Goal: Communication & Community: Participate in discussion

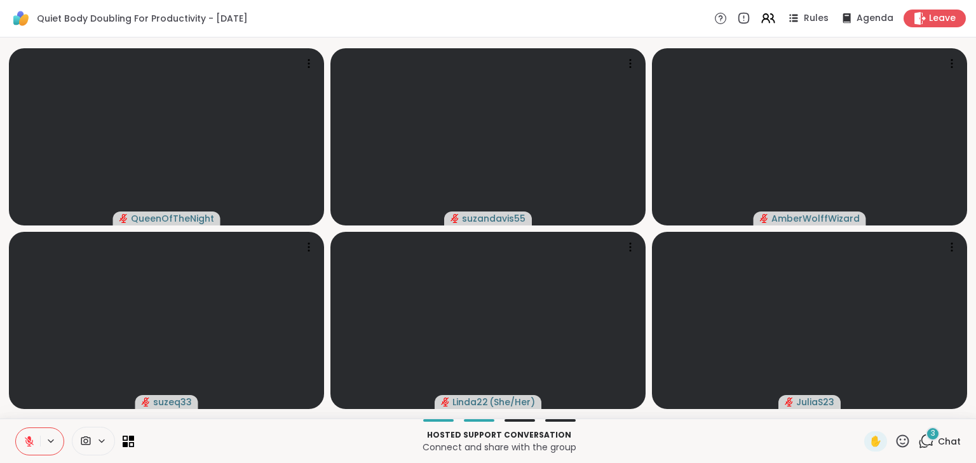
click at [930, 435] on div "3" at bounding box center [933, 434] width 14 height 14
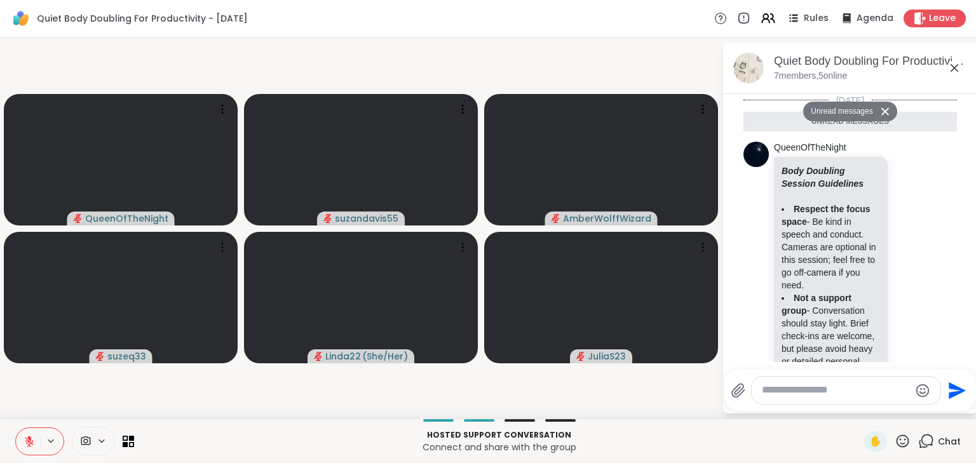
scroll to position [1531, 0]
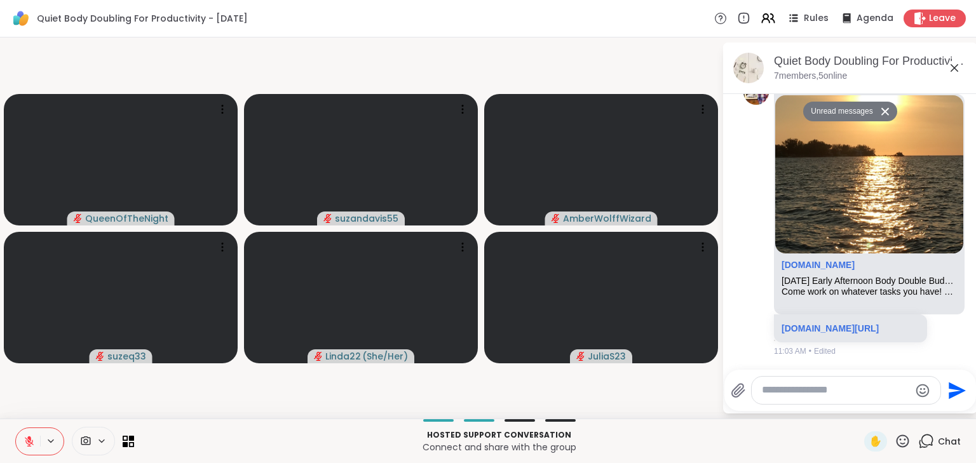
click at [813, 384] on textarea "Type your message" at bounding box center [836, 390] width 148 height 13
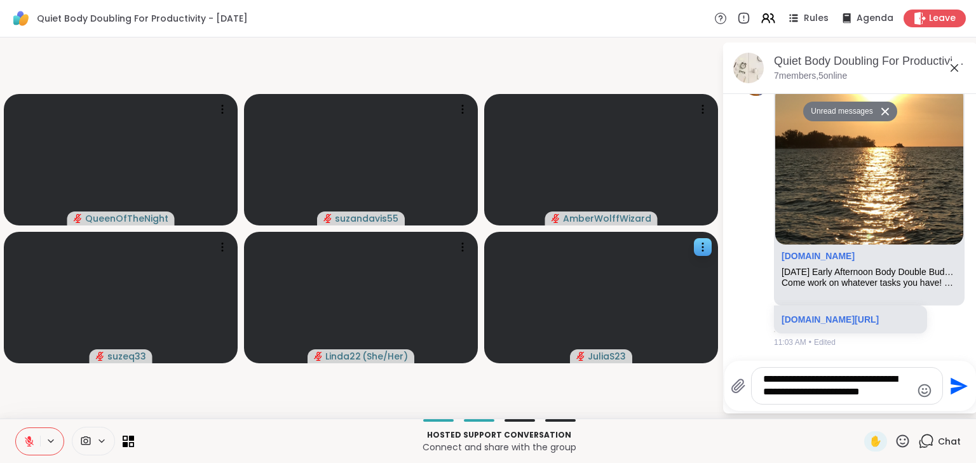
drag, startPoint x: 904, startPoint y: 393, endPoint x: 715, endPoint y: 355, distance: 192.5
click at [717, 355] on div "QueenOfTheNight suzandavis55 AmberWolffWizard suzeq33 Linda22 ( She/Her ) Julia…" at bounding box center [488, 227] width 976 height 381
type textarea "**********"
drag, startPoint x: 958, startPoint y: 386, endPoint x: 951, endPoint y: 388, distance: 7.1
click at [951, 388] on button "Send" at bounding box center [957, 386] width 29 height 29
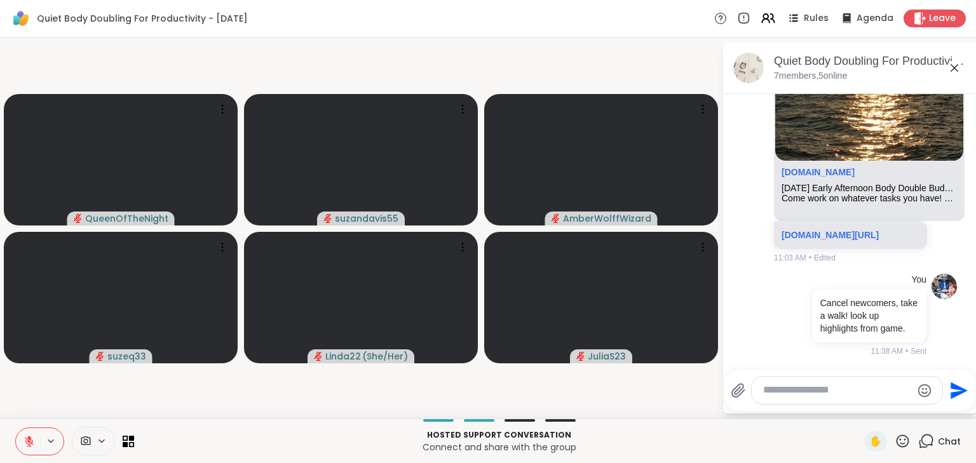
scroll to position [1594, 0]
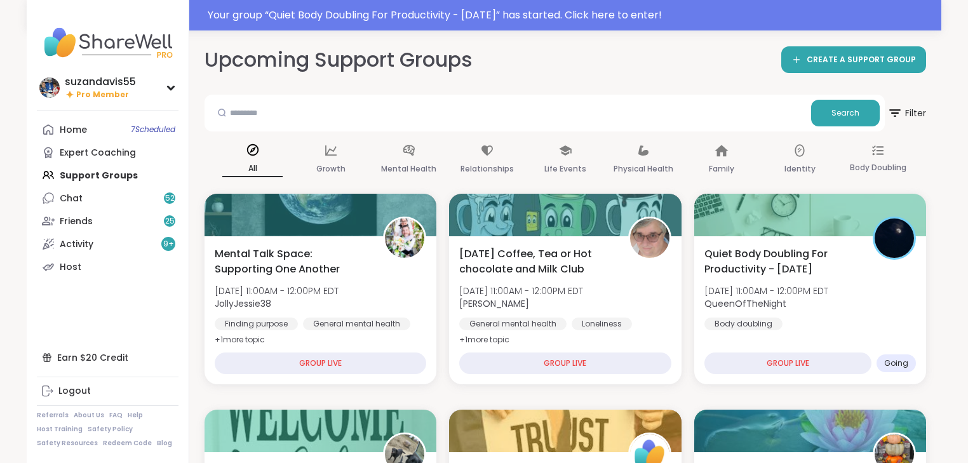
click at [144, 123] on link "Home 7 Scheduled" at bounding box center [108, 129] width 142 height 23
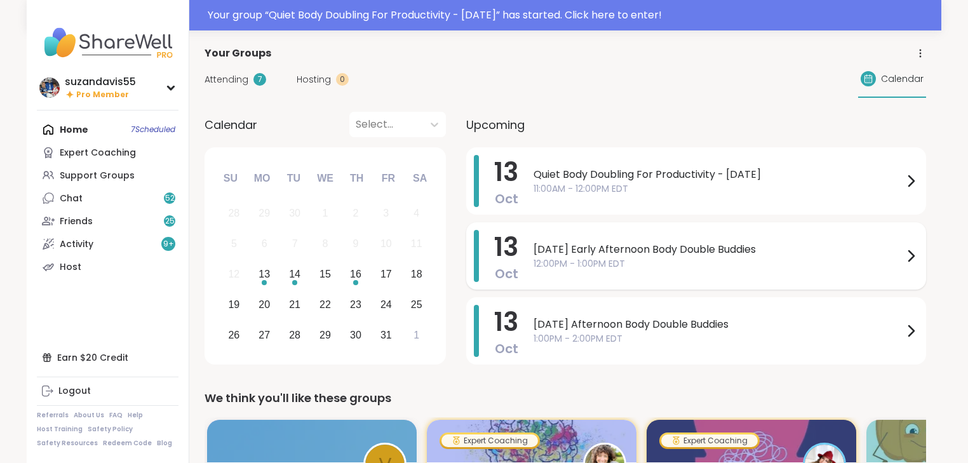
click at [722, 252] on span "[DATE] Early Afternoon Body Double Buddies" at bounding box center [719, 249] width 370 height 15
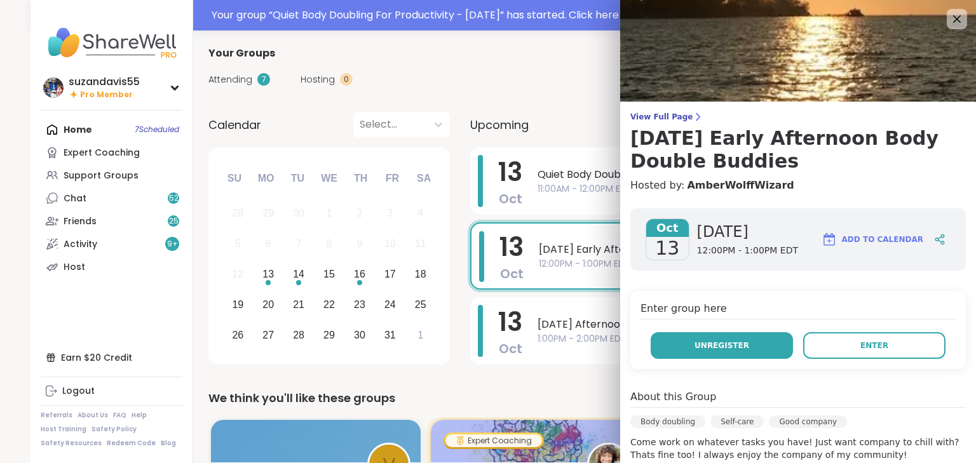
click at [727, 338] on button "Unregister" at bounding box center [722, 345] width 142 height 27
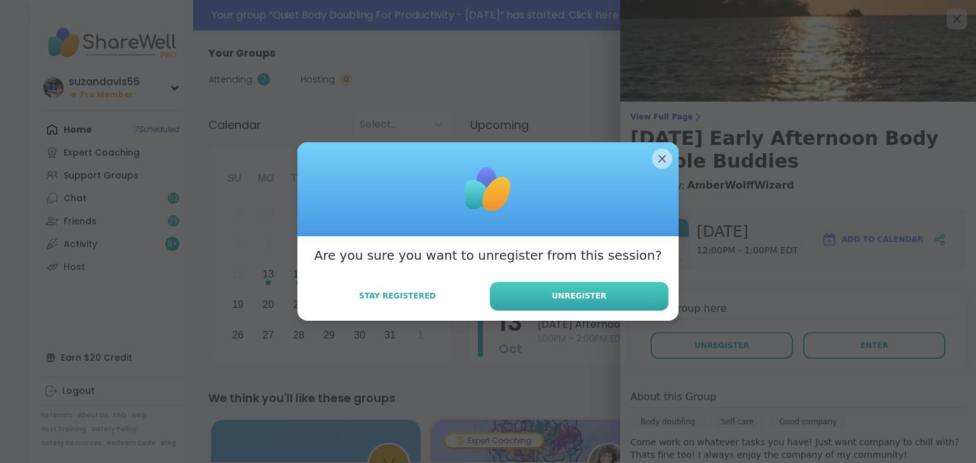
click at [558, 294] on span "Unregister" at bounding box center [579, 295] width 55 height 11
